Goal: Task Accomplishment & Management: Manage account settings

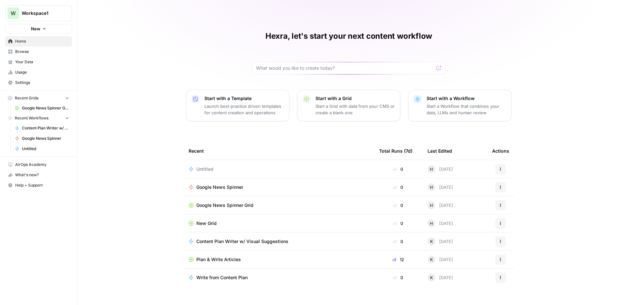
click at [45, 56] on link "Browse" at bounding box center [38, 52] width 67 height 10
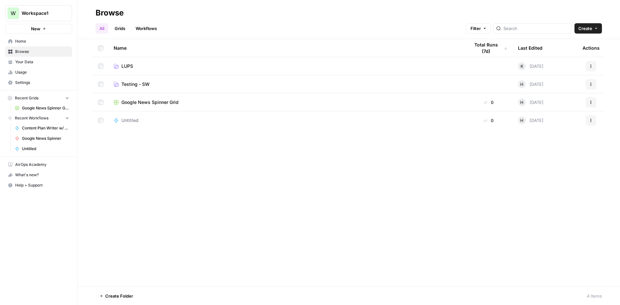
click at [47, 71] on span "Usage" at bounding box center [42, 72] width 54 height 6
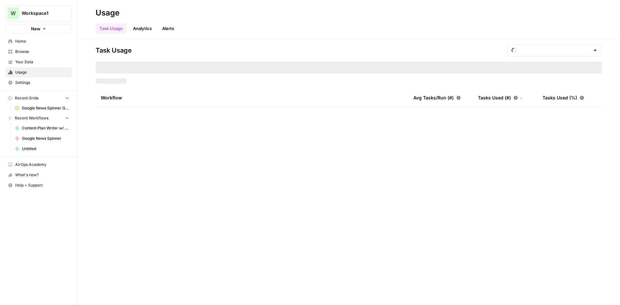
type input "August Included Tasks"
click at [40, 49] on span "Browse" at bounding box center [42, 52] width 54 height 6
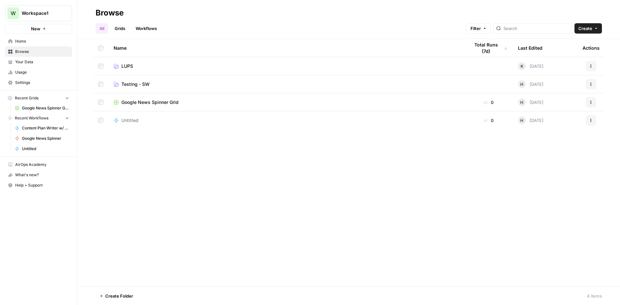
drag, startPoint x: 148, startPoint y: 142, endPoint x: 408, endPoint y: 163, distance: 261.5
click at [405, 172] on div "Name Total Runs (7d) Last Edited Actions LUPS K 2 days ago Actions Testing - SW…" at bounding box center [349, 163] width 543 height 248
click at [31, 76] on link "Usage" at bounding box center [38, 72] width 67 height 10
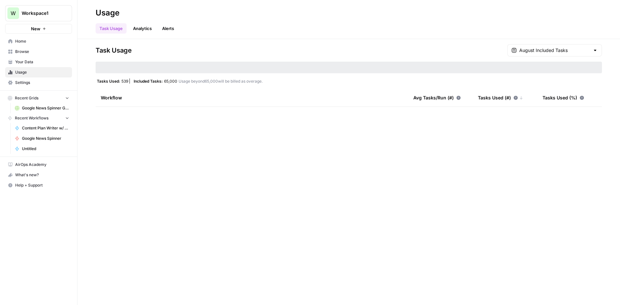
click at [41, 79] on link "Settings" at bounding box center [38, 83] width 67 height 10
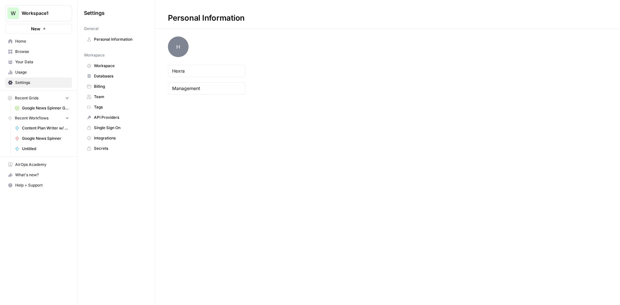
click at [118, 95] on span "Team" at bounding box center [119, 97] width 51 height 6
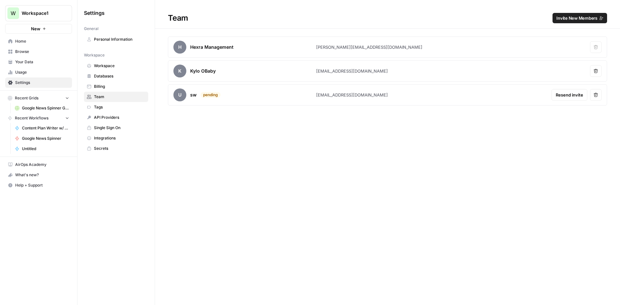
click at [589, 16] on span "Invite New Members" at bounding box center [577, 18] width 41 height 6
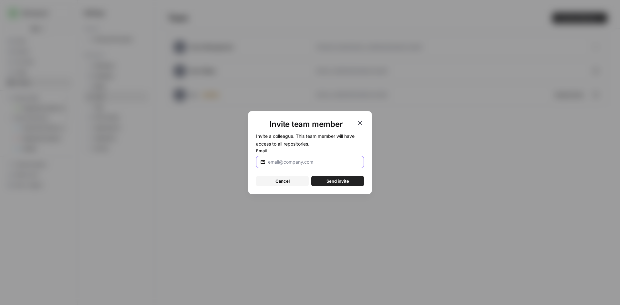
click at [326, 163] on input "Email" at bounding box center [314, 162] width 92 height 6
paste input "alba@pubgroup.tech ashk@pubgroup.tech geme@pubgroup.tech przi@pubgroup.tech mak…"
type input "alba@pubgroup.tech ashk@pubgroup.tech geme@pubgroup.tech przi@pubgroup.tech mak…"
click at [312, 160] on input "Email" at bounding box center [314, 162] width 92 height 6
paste input "[EMAIL_ADDRESS][DOMAIN_NAME]"
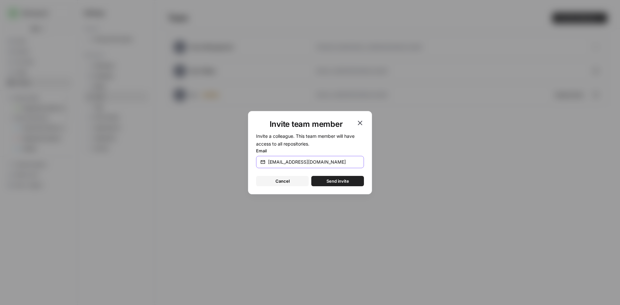
type input "[EMAIL_ADDRESS][DOMAIN_NAME]"
click at [330, 148] on label "Email" at bounding box center [310, 151] width 108 height 6
click at [330, 159] on input "[EMAIL_ADDRESS][DOMAIN_NAME]" at bounding box center [314, 162] width 92 height 6
click at [333, 180] on span "Send invite" at bounding box center [338, 181] width 23 height 6
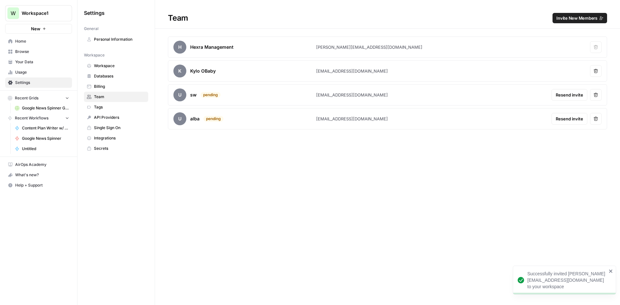
click at [560, 19] on span "Invite New Members" at bounding box center [577, 18] width 41 height 6
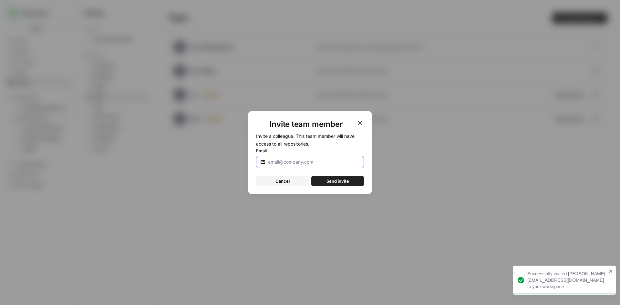
drag, startPoint x: 340, startPoint y: 162, endPoint x: 339, endPoint y: 165, distance: 3.3
click at [340, 162] on input "Email" at bounding box center [314, 162] width 92 height 6
paste input "[EMAIL_ADDRESS][DOMAIN_NAME]"
type input "[EMAIL_ADDRESS][DOMAIN_NAME]"
click at [330, 179] on span "Send invite" at bounding box center [338, 181] width 23 height 6
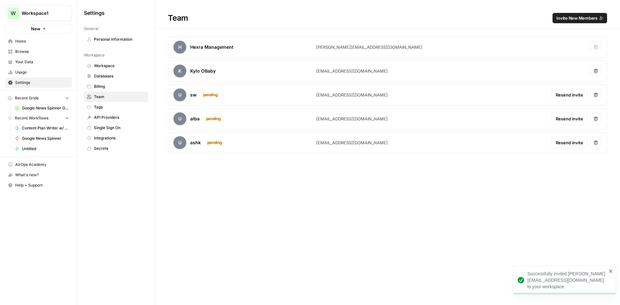
click at [561, 20] on span "Invite New Members" at bounding box center [577, 18] width 41 height 6
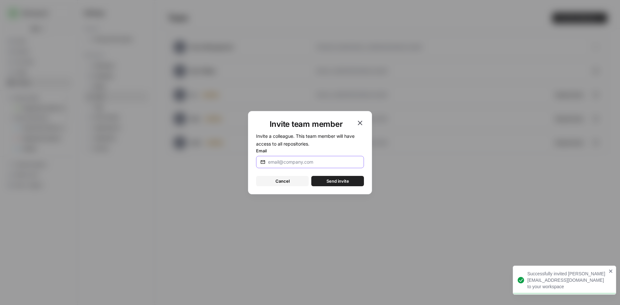
click at [326, 163] on input "Email" at bounding box center [314, 162] width 92 height 6
paste input "[EMAIL_ADDRESS][DOMAIN_NAME]"
type input "[EMAIL_ADDRESS][DOMAIN_NAME]"
click at [325, 183] on button "Send invite" at bounding box center [337, 181] width 53 height 10
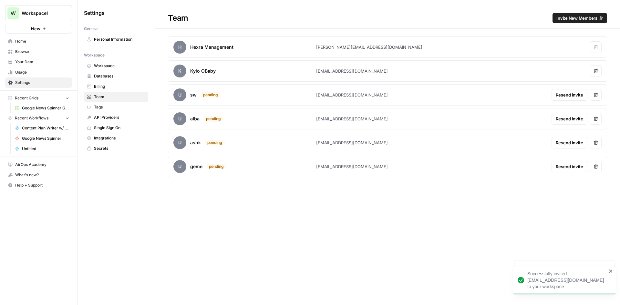
click at [577, 15] on span "Invite New Members" at bounding box center [577, 18] width 41 height 6
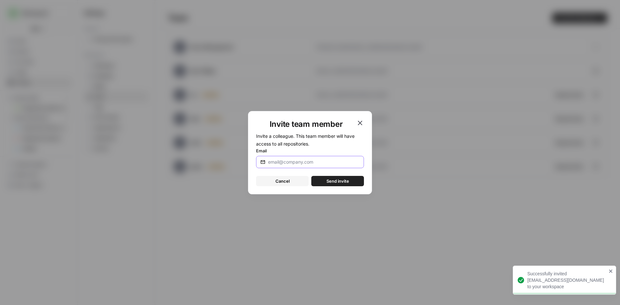
click at [328, 162] on input "Email" at bounding box center [314, 162] width 92 height 6
paste input "[EMAIL_ADDRESS][DOMAIN_NAME]"
type input "[EMAIL_ADDRESS][DOMAIN_NAME]"
click at [321, 183] on button "Send invite" at bounding box center [337, 181] width 53 height 10
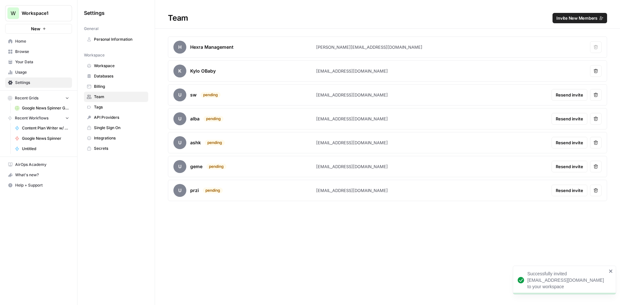
click at [563, 17] on span "Invite New Members" at bounding box center [577, 18] width 41 height 6
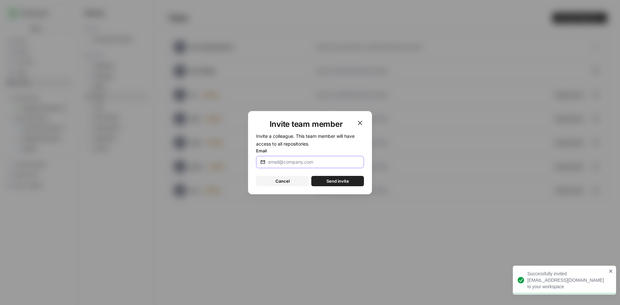
click at [313, 164] on input "Email" at bounding box center [314, 162] width 92 height 6
paste input "[EMAIL_ADDRESS][DOMAIN_NAME]"
type input "[EMAIL_ADDRESS][DOMAIN_NAME]"
click at [336, 179] on span "Send invite" at bounding box center [338, 181] width 23 height 6
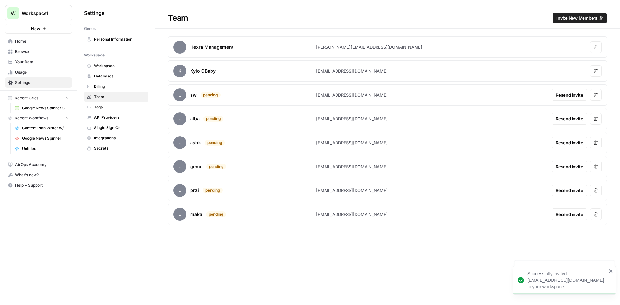
click at [565, 16] on span "Invite New Members" at bounding box center [577, 18] width 41 height 6
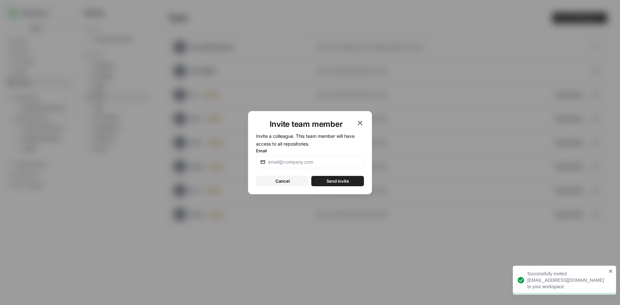
click at [332, 165] on div at bounding box center [310, 162] width 108 height 12
paste input "[EMAIL_ADDRESS][DOMAIN_NAME]"
type input "[EMAIL_ADDRESS][DOMAIN_NAME]"
click at [330, 178] on span "Send invite" at bounding box center [338, 181] width 23 height 6
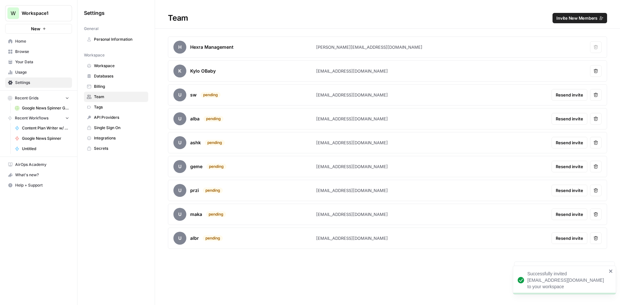
click at [581, 16] on span "Invite New Members" at bounding box center [577, 18] width 41 height 6
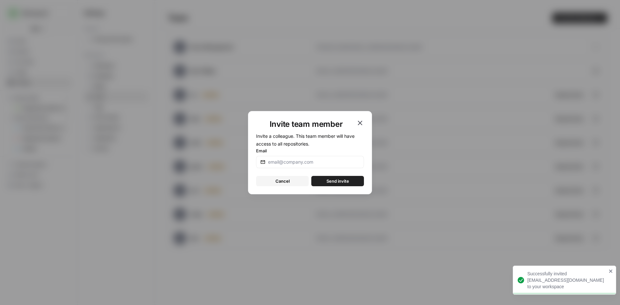
click at [352, 157] on div at bounding box center [310, 162] width 108 height 12
paste input "[EMAIL_ADDRESS][DOMAIN_NAME]"
type input "[EMAIL_ADDRESS][DOMAIN_NAME]"
click at [339, 179] on span "Send invite" at bounding box center [338, 181] width 23 height 6
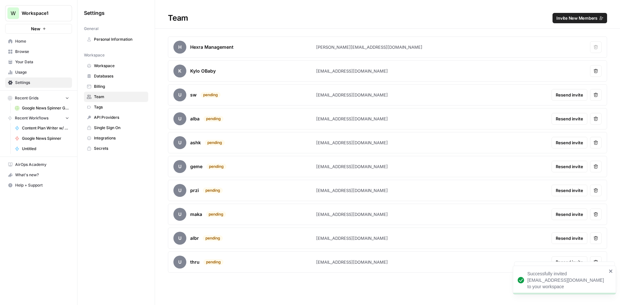
click at [566, 19] on span "Invite New Members" at bounding box center [577, 18] width 41 height 6
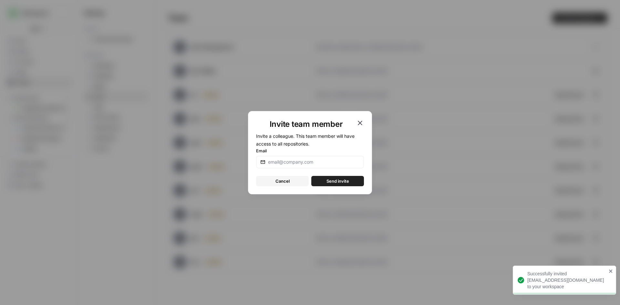
drag, startPoint x: 357, startPoint y: 157, endPoint x: 350, endPoint y: 159, distance: 7.6
click at [356, 157] on div at bounding box center [310, 162] width 108 height 12
paste input "[EMAIL_ADDRESS][DOMAIN_NAME]"
type input "[EMAIL_ADDRESS][DOMAIN_NAME]"
click at [333, 178] on span "Send invite" at bounding box center [338, 181] width 23 height 6
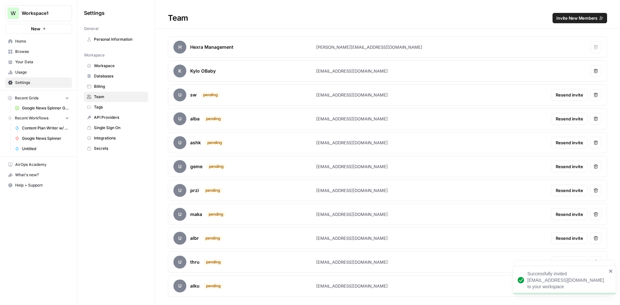
click at [578, 13] on button "Invite New Members" at bounding box center [580, 18] width 55 height 10
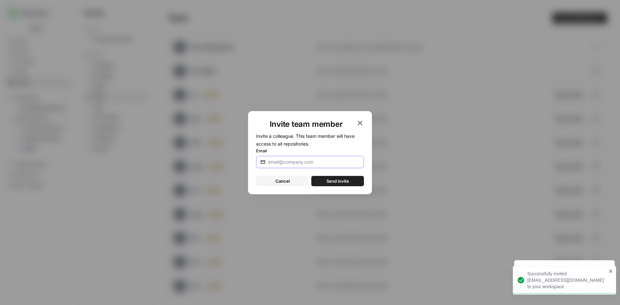
click at [325, 161] on input "Email" at bounding box center [314, 162] width 92 height 6
paste input "[EMAIL_ADDRESS][DOMAIN_NAME]"
type input "[EMAIL_ADDRESS][DOMAIN_NAME]"
click at [319, 185] on button "Send invite" at bounding box center [337, 181] width 53 height 10
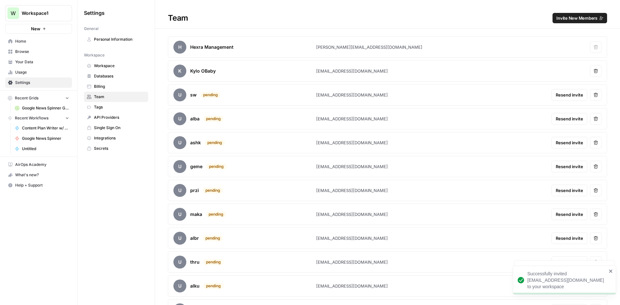
click at [567, 20] on span "Invite New Members" at bounding box center [577, 18] width 41 height 6
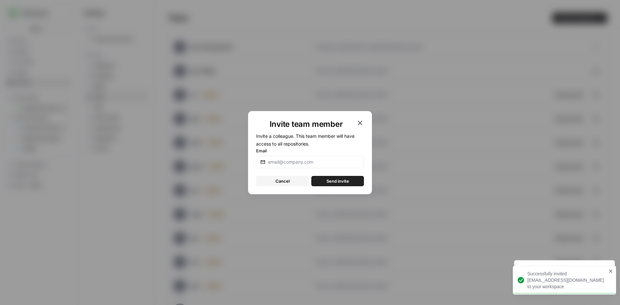
click at [348, 158] on div at bounding box center [310, 162] width 108 height 12
paste input "[EMAIL_ADDRESS][DOMAIN_NAME]"
type input "[EMAIL_ADDRESS][DOMAIN_NAME]"
click at [338, 180] on span "Send invite" at bounding box center [338, 181] width 23 height 6
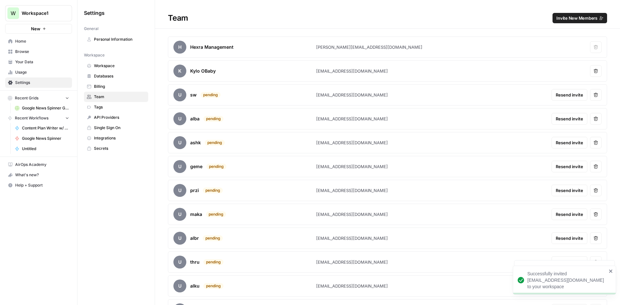
click at [559, 23] on button "Invite New Members" at bounding box center [580, 18] width 55 height 10
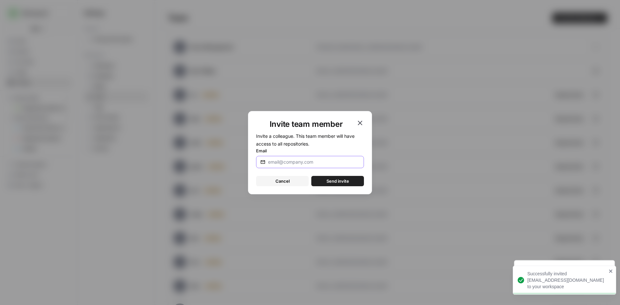
click at [323, 165] on input "Email" at bounding box center [314, 162] width 92 height 6
paste input "[EMAIL_ADDRESS][DOMAIN_NAME]"
type input "[EMAIL_ADDRESS][DOMAIN_NAME]"
click at [325, 182] on button "Send invite" at bounding box center [337, 181] width 53 height 10
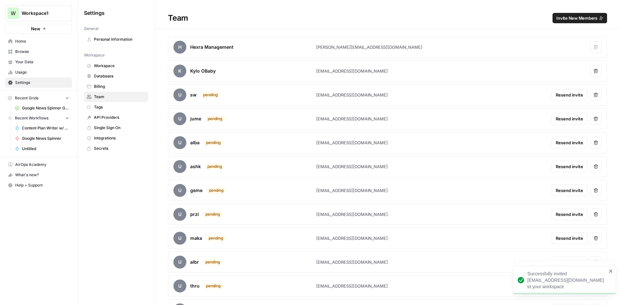
click at [564, 18] on span "Invite New Members" at bounding box center [577, 18] width 41 height 6
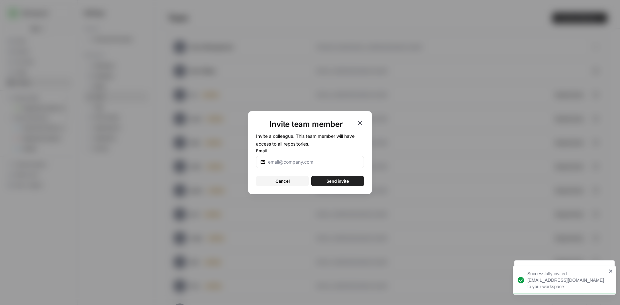
click at [320, 166] on div at bounding box center [310, 162] width 108 height 12
paste input "[PERSON_NAME][EMAIL_ADDRESS][DOMAIN_NAME]"
type input "[PERSON_NAME][EMAIL_ADDRESS][DOMAIN_NAME]"
click at [326, 179] on button "Send invite" at bounding box center [337, 181] width 53 height 10
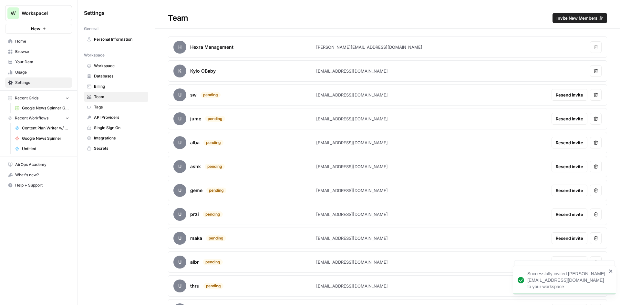
click at [572, 17] on span "Invite New Members" at bounding box center [577, 18] width 41 height 6
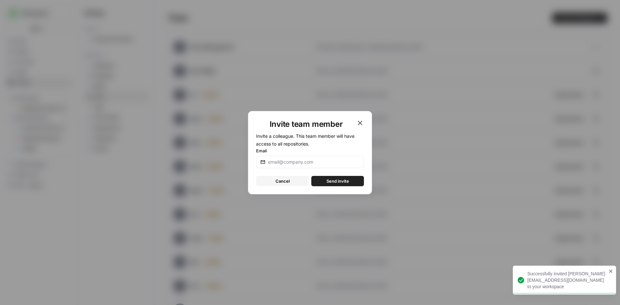
click at [334, 157] on div at bounding box center [310, 162] width 108 height 12
paste input "[EMAIL_ADDRESS][DOMAIN_NAME]"
type input "[EMAIL_ADDRESS][DOMAIN_NAME]"
click at [329, 180] on span "Send invite" at bounding box center [338, 181] width 23 height 6
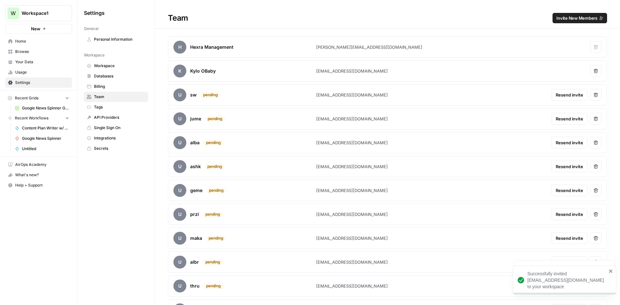
click at [562, 17] on span "Invite New Members" at bounding box center [577, 18] width 41 height 6
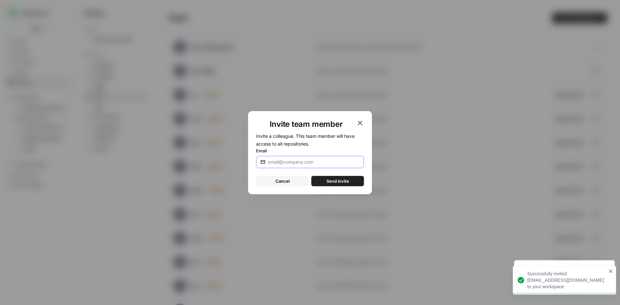
click at [313, 164] on input "Email" at bounding box center [314, 162] width 92 height 6
paste input "[EMAIL_ADDRESS][DOMAIN_NAME]"
type input "[EMAIL_ADDRESS][DOMAIN_NAME]"
click at [332, 185] on button "Send invite" at bounding box center [337, 181] width 53 height 10
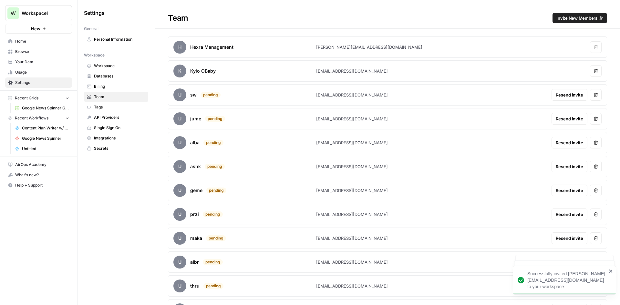
click at [566, 17] on span "Invite New Members" at bounding box center [577, 18] width 41 height 6
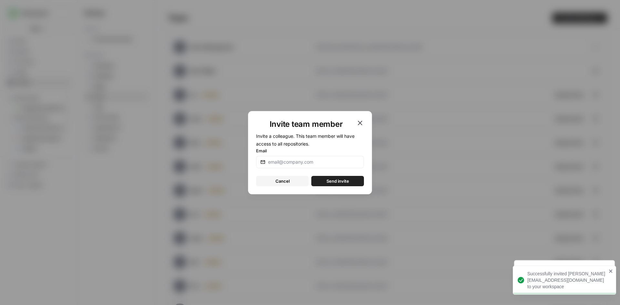
drag, startPoint x: 340, startPoint y: 158, endPoint x: 328, endPoint y: 176, distance: 21.4
click at [339, 158] on div at bounding box center [310, 162] width 108 height 12
paste input "[PERSON_NAME][EMAIL_ADDRESS][DOMAIN_NAME]"
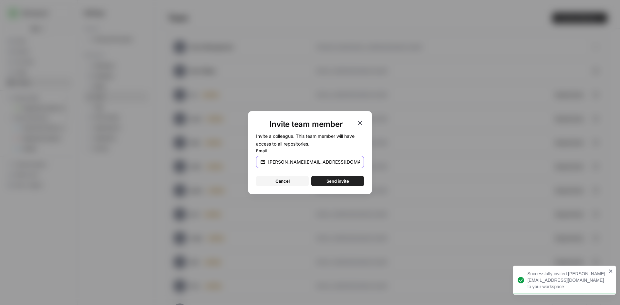
type input "[PERSON_NAME][EMAIL_ADDRESS][DOMAIN_NAME]"
click at [325, 182] on button "Send invite" at bounding box center [337, 181] width 53 height 10
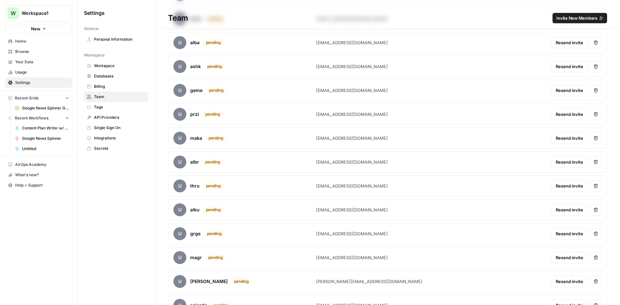
scroll to position [162, 0]
